Goal: Check status: Check status

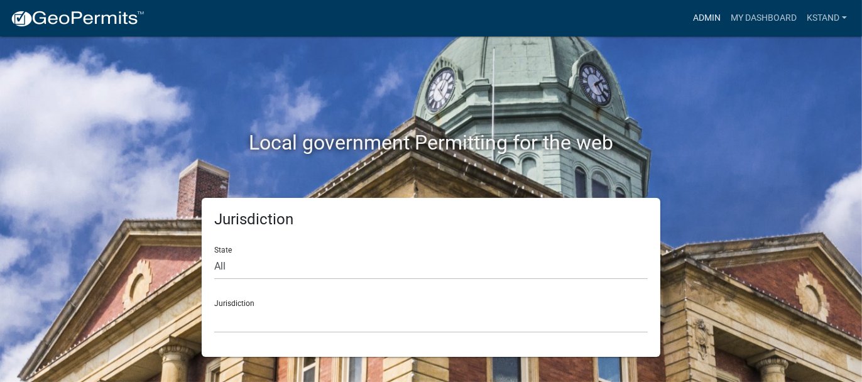
click at [699, 18] on link "Admin" at bounding box center [707, 18] width 38 height 24
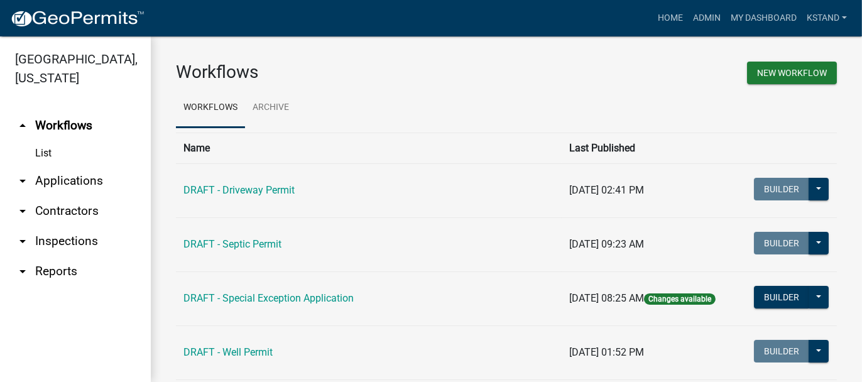
click at [67, 182] on link "arrow_drop_down Applications" at bounding box center [75, 181] width 151 height 30
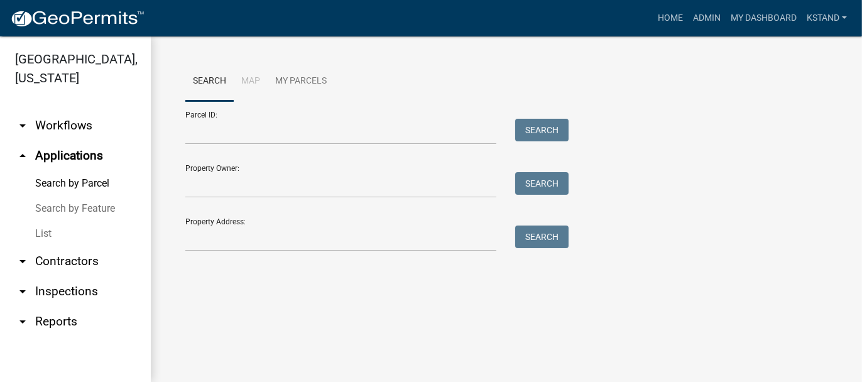
click at [43, 234] on link "List" at bounding box center [75, 233] width 151 height 25
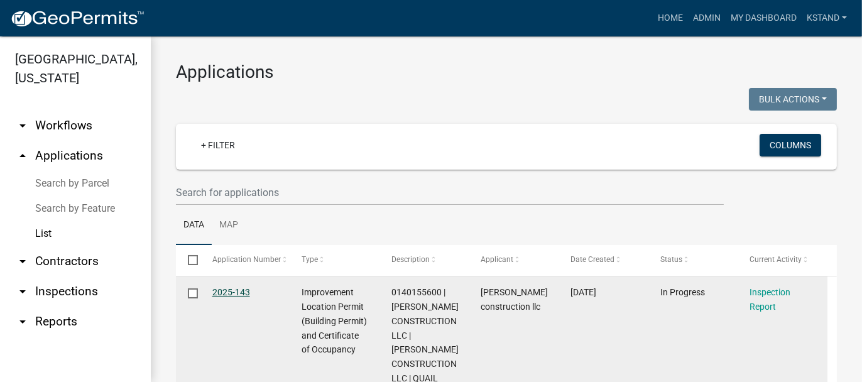
click at [229, 290] on link "2025-143" at bounding box center [231, 292] width 38 height 10
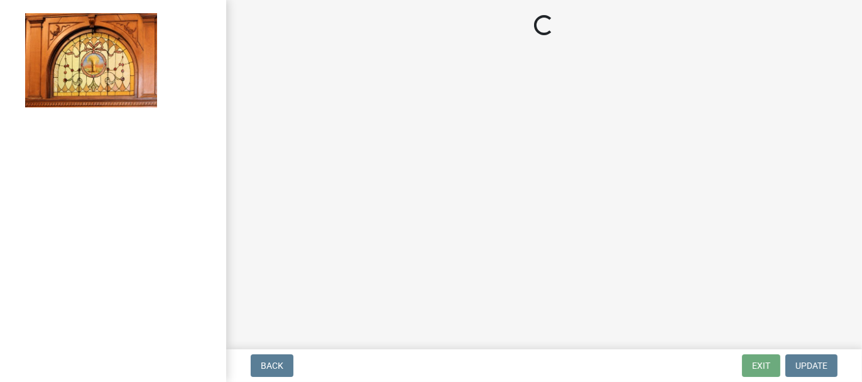
select select "62bb873c-c571-4454-ac8a-8c216551e2a3"
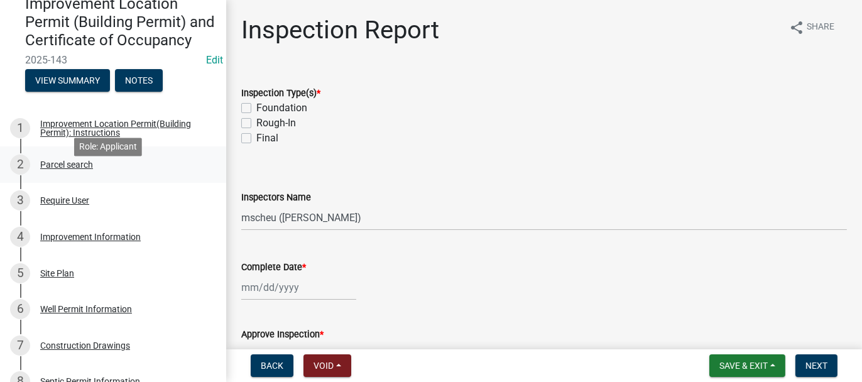
scroll to position [189, 0]
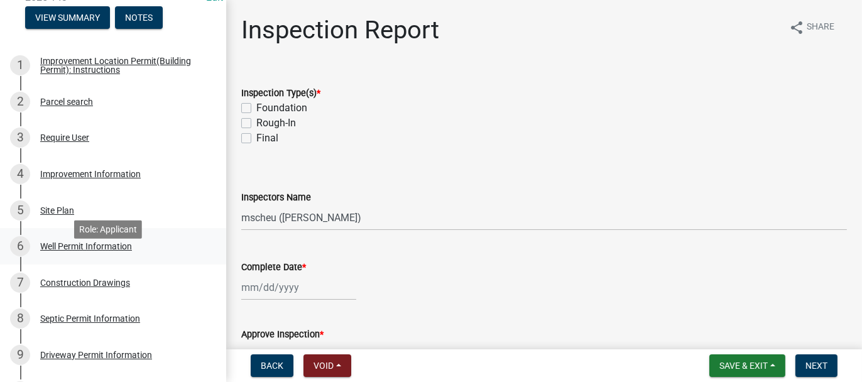
click at [62, 251] on div "Well Permit Information" at bounding box center [86, 246] width 92 height 9
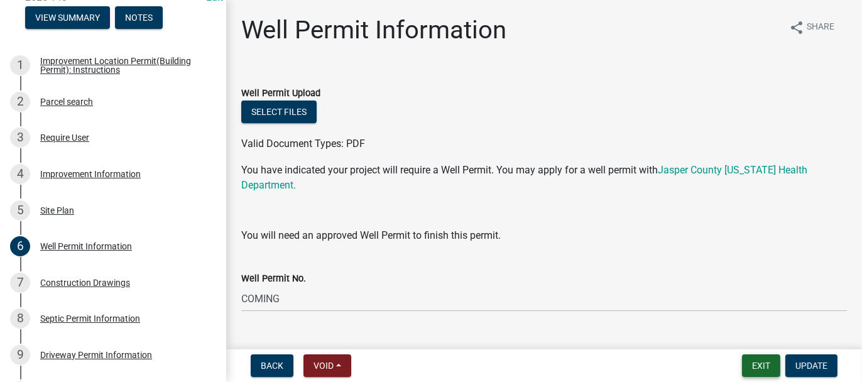
click at [762, 358] on button "Exit" at bounding box center [761, 365] width 38 height 23
